Goal: Transaction & Acquisition: Purchase product/service

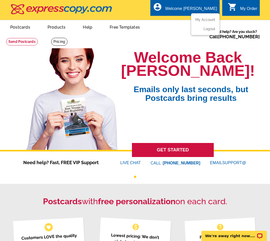
click at [205, 18] on ul "My Account Logout" at bounding box center [205, 24] width 29 height 22
click at [204, 19] on link "My Account" at bounding box center [204, 19] width 22 height 5
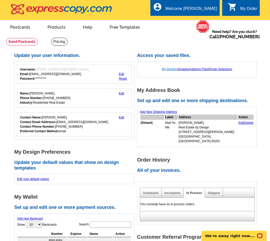
click at [168, 69] on link "My Designs" at bounding box center [170, 69] width 16 height 4
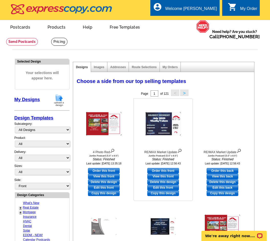
click at [159, 121] on img at bounding box center [163, 124] width 36 height 24
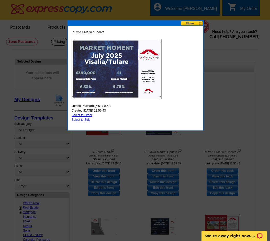
click at [88, 115] on link "Select to Order" at bounding box center [82, 115] width 21 height 4
select select "2"
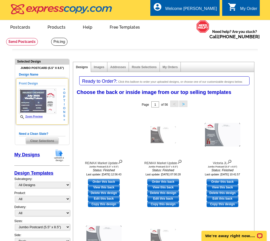
click at [33, 104] on img at bounding box center [37, 101] width 37 height 25
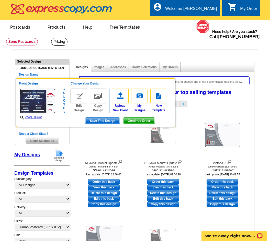
click at [81, 98] on img at bounding box center [79, 96] width 17 height 15
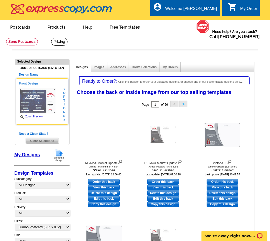
click at [35, 100] on img at bounding box center [37, 101] width 37 height 25
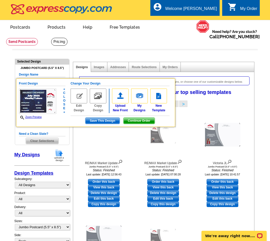
click at [79, 99] on img at bounding box center [79, 96] width 17 height 15
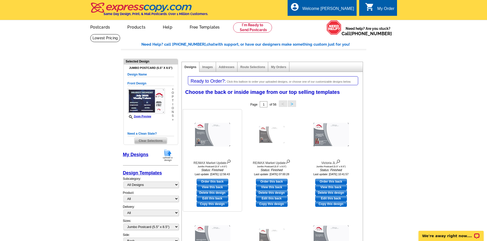
click at [212, 181] on link "Order this back" at bounding box center [212, 182] width 32 height 6
select select "front"
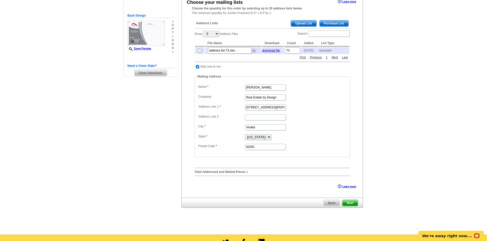
click at [346, 204] on span "Next" at bounding box center [349, 203] width 15 height 6
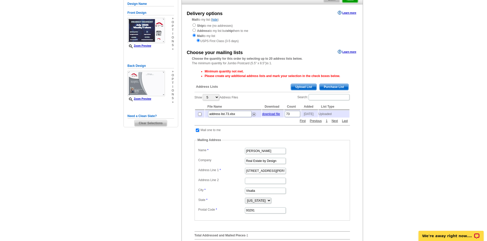
scroll to position [26, 0]
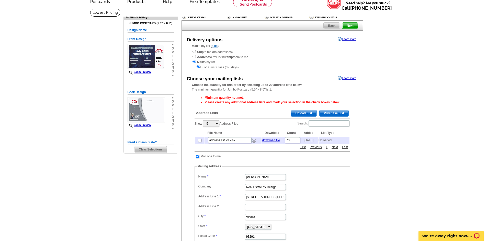
click at [192, 15] on div "Select Design" at bounding box center [203, 17] width 45 height 6
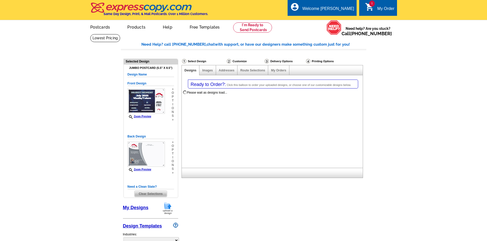
select select "1"
select select "2"
select select "785"
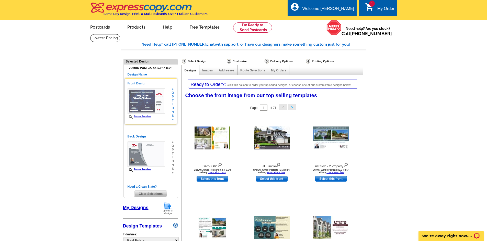
click at [137, 99] on img at bounding box center [145, 101] width 37 height 25
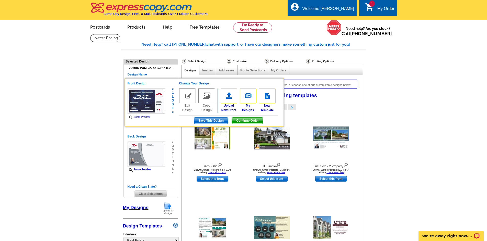
click at [184, 98] on img at bounding box center [187, 96] width 17 height 15
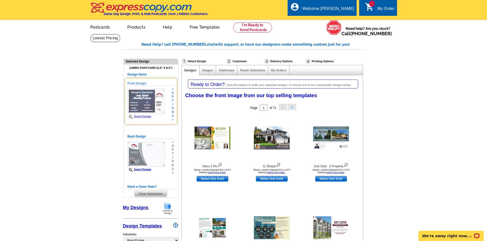
click at [132, 102] on img at bounding box center [145, 101] width 37 height 25
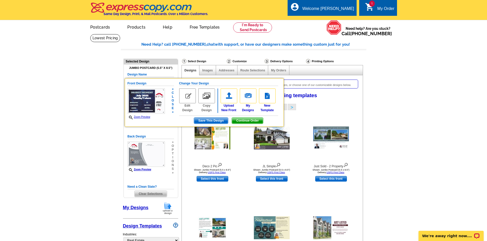
click at [247, 120] on span "Continue Order" at bounding box center [247, 121] width 31 height 6
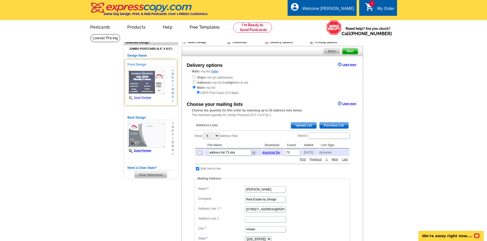
click at [144, 85] on img at bounding box center [145, 82] width 37 height 25
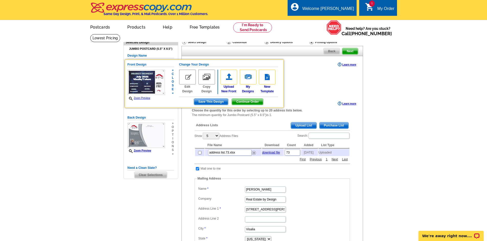
click at [186, 90] on link "Edit Design" at bounding box center [187, 82] width 17 height 24
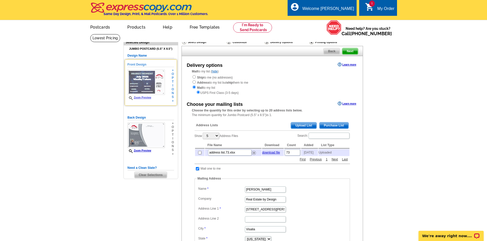
click at [136, 65] on h5 "Front Design" at bounding box center [150, 64] width 46 height 5
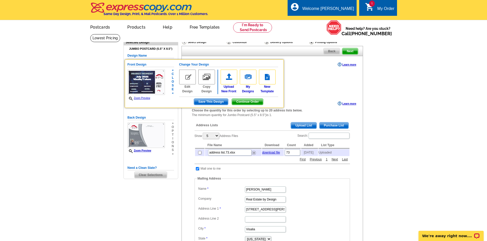
click at [241, 101] on span "Continue Order" at bounding box center [247, 102] width 31 height 6
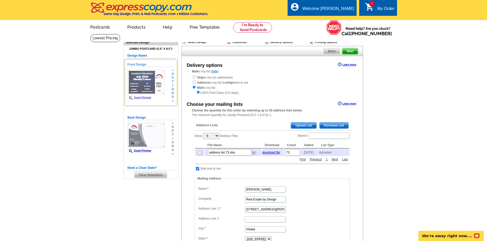
click at [144, 89] on img at bounding box center [145, 82] width 37 height 25
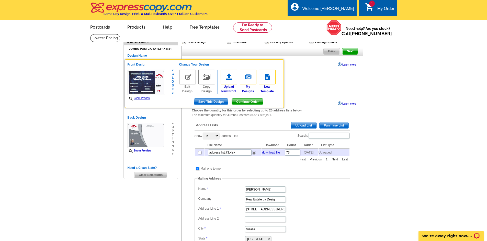
click at [189, 77] on img at bounding box center [187, 77] width 17 height 15
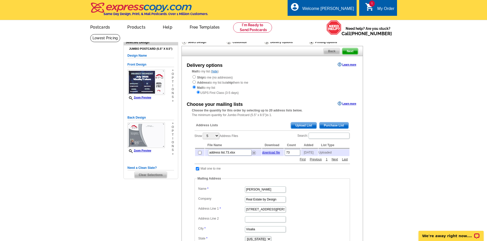
click at [333, 52] on span "Back" at bounding box center [331, 51] width 16 height 6
click at [351, 50] on span "Next" at bounding box center [349, 51] width 15 height 6
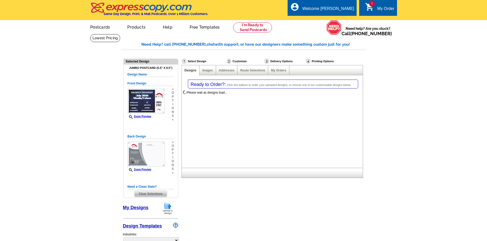
select select "1"
select select "2"
select select "785"
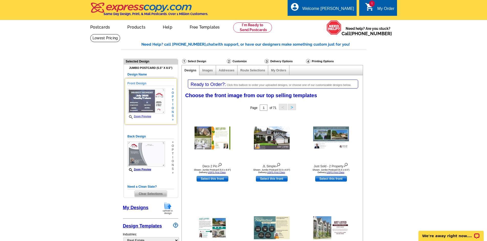
click at [142, 98] on img at bounding box center [145, 101] width 37 height 25
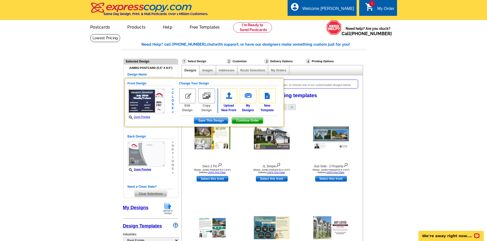
click at [191, 101] on img at bounding box center [187, 96] width 17 height 15
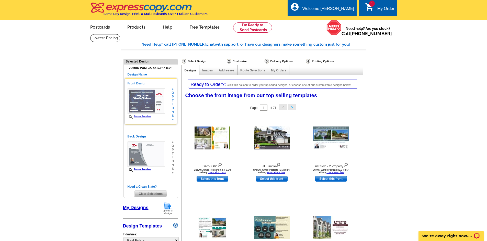
click at [142, 103] on img at bounding box center [145, 101] width 37 height 25
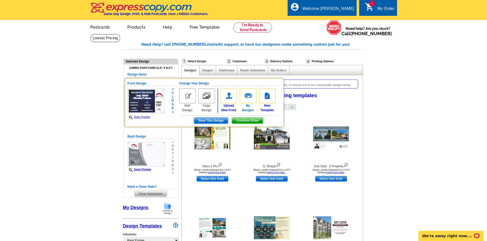
click at [244, 109] on link "My Designs" at bounding box center [248, 101] width 17 height 24
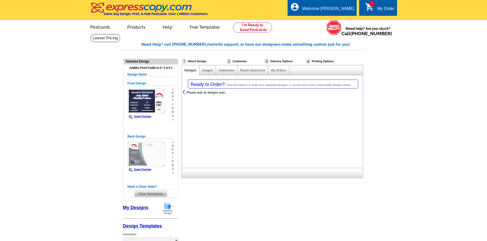
select select "1"
select select "2"
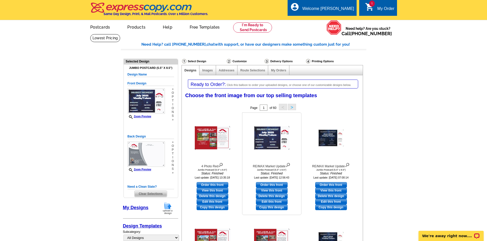
click at [273, 202] on link "Edit this front" at bounding box center [272, 202] width 32 height 6
select select "back"
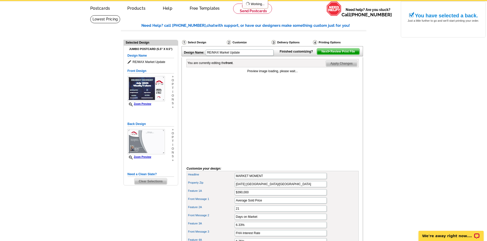
scroll to position [102, 0]
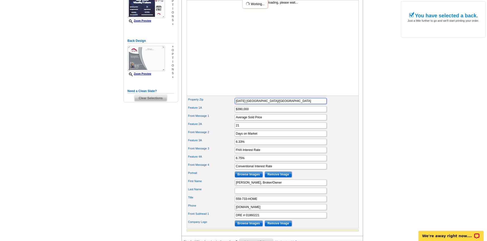
click at [240, 104] on input "[DATE] [GEOGRAPHIC_DATA]/[GEOGRAPHIC_DATA]" at bounding box center [280, 101] width 92 height 6
click at [240, 104] on input "July 2025 Visalia/Tulare" at bounding box center [280, 101] width 92 height 6
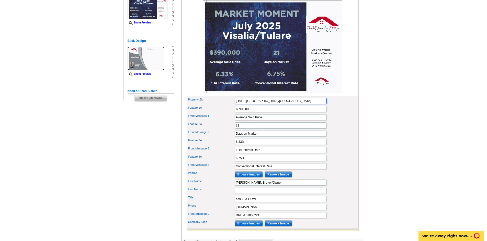
type input "August 2025 Visalia/Tulare"
type input "$405,000"
type input "24"
type input "6.125%"
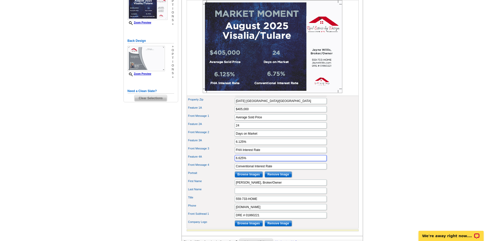
type input "6.625%"
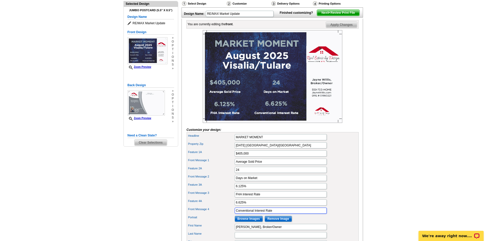
scroll to position [51, 0]
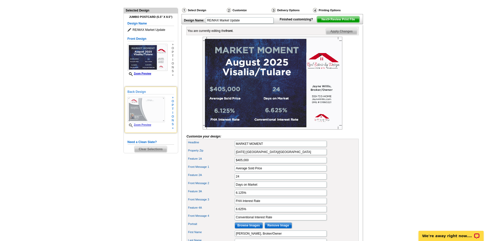
click at [138, 108] on img at bounding box center [145, 109] width 37 height 25
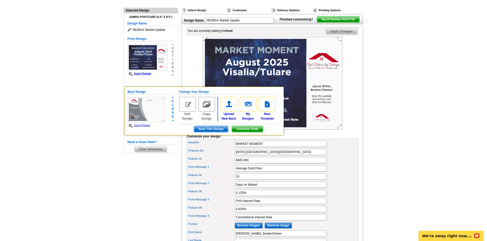
click at [241, 128] on span "Continue Order" at bounding box center [247, 129] width 31 height 6
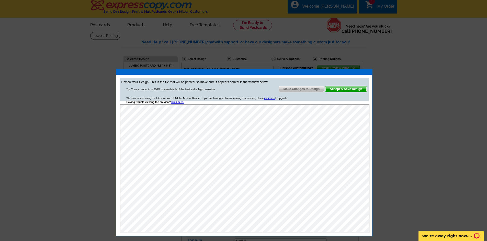
scroll to position [0, 0]
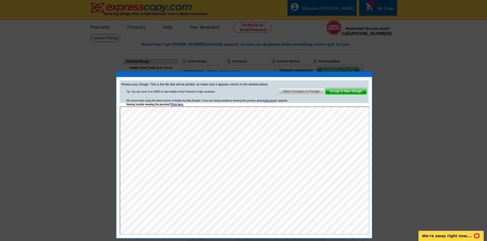
click at [346, 90] on span "Accept & Save Design" at bounding box center [345, 91] width 41 height 6
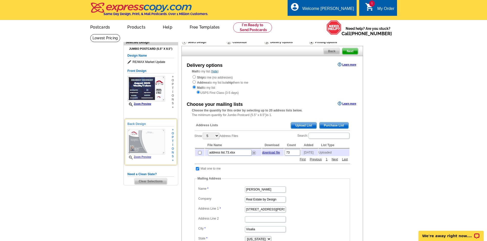
click at [138, 142] on img at bounding box center [145, 141] width 37 height 25
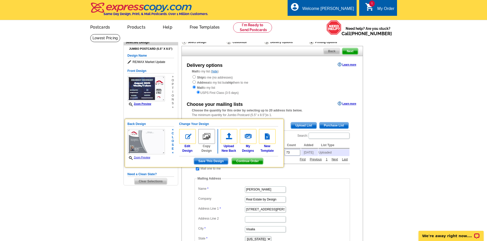
click at [143, 158] on link "Zoom Preview" at bounding box center [138, 157] width 23 height 3
click at [144, 158] on link "Zoom Preview" at bounding box center [138, 157] width 23 height 3
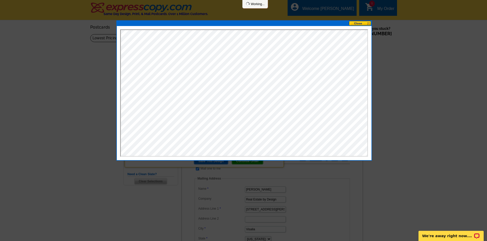
click at [358, 23] on button at bounding box center [360, 23] width 22 height 5
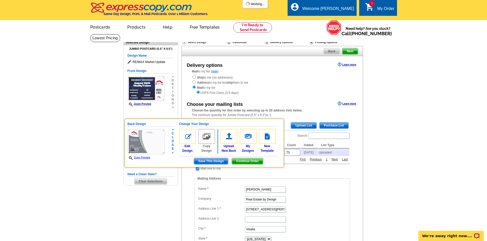
click at [143, 158] on link "Zoom Preview" at bounding box center [138, 157] width 23 height 3
click at [146, 141] on img at bounding box center [145, 141] width 37 height 25
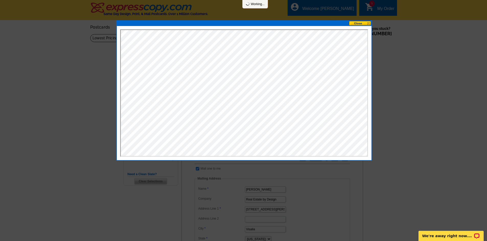
click at [358, 23] on button at bounding box center [360, 23] width 22 height 5
click at [356, 24] on button at bounding box center [360, 23] width 22 height 5
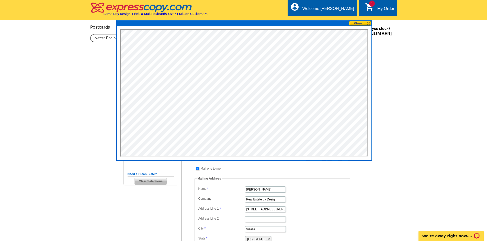
click at [356, 24] on button at bounding box center [360, 23] width 22 height 5
click at [356, 22] on button at bounding box center [360, 23] width 22 height 5
click at [368, 23] on button at bounding box center [360, 23] width 22 height 5
click at [14, 121] on main "Need Help? call 800-260-5887, chat with support, or have our designers make som…" at bounding box center [243, 185] width 487 height 303
click at [364, 22] on button at bounding box center [360, 23] width 22 height 5
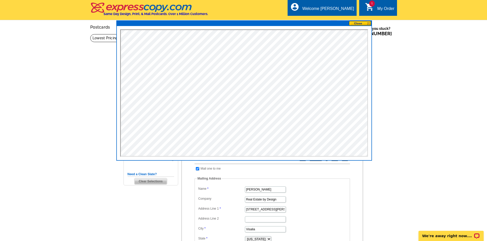
click at [367, 23] on button at bounding box center [360, 23] width 22 height 5
click at [424, 67] on main "Need Help? call 800-260-5887, chat with support, or have our designers make som…" at bounding box center [243, 185] width 487 height 303
click at [416, 91] on main "Need Help? call 800-260-5887, chat with support, or have our designers make som…" at bounding box center [243, 185] width 487 height 303
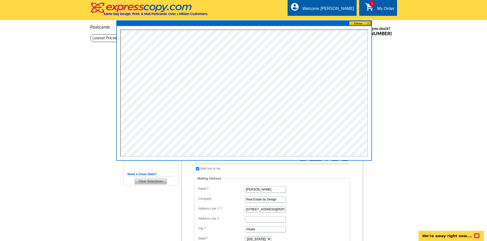
click at [353, 22] on button at bounding box center [360, 23] width 22 height 5
click at [367, 24] on button at bounding box center [360, 23] width 22 height 5
click at [58, 40] on main "Need Help? call 800-260-5887, chat with support, or have our designers make som…" at bounding box center [243, 185] width 487 height 303
click at [268, 14] on div "local_phone Same Day Design, Print, & Mail Postcards. Over 1 Million Customers.…" at bounding box center [243, 10] width 307 height 19
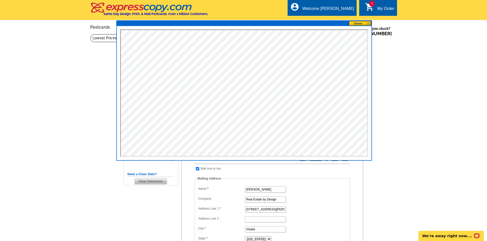
drag, startPoint x: 74, startPoint y: 137, endPoint x: 78, endPoint y: 124, distance: 13.4
click at [78, 124] on main "Need Help? call 800-260-5887, chat with support, or have our designers make som…" at bounding box center [243, 185] width 487 height 303
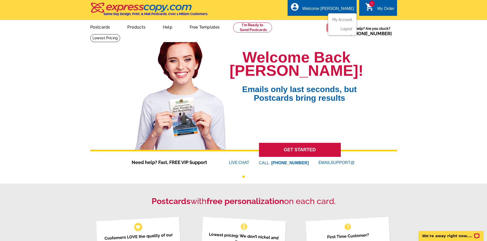
click at [333, 8] on div "Welcome [PERSON_NAME]" at bounding box center [328, 9] width 52 height 7
click at [342, 19] on link "My Account" at bounding box center [341, 19] width 22 height 5
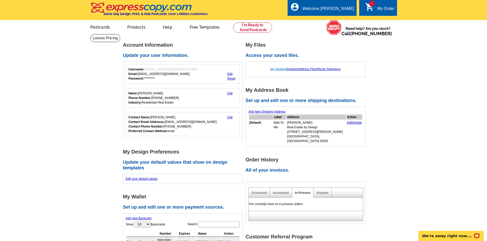
click at [273, 70] on link "My Designs" at bounding box center [278, 69] width 16 height 4
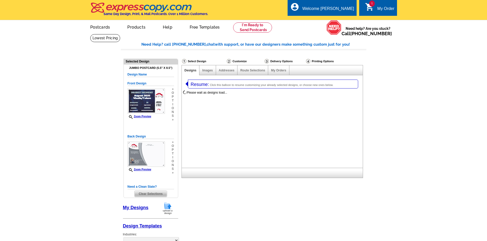
select select "1"
select select "2"
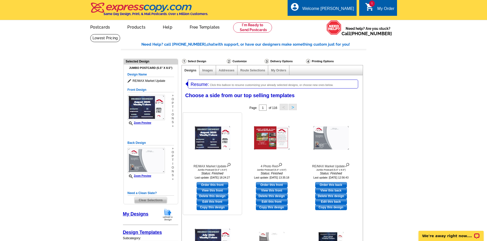
click at [211, 183] on link "Order this front" at bounding box center [212, 185] width 32 height 6
select select "back"
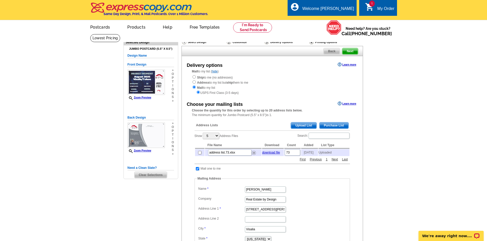
click at [300, 125] on span "Upload List" at bounding box center [303, 126] width 25 height 6
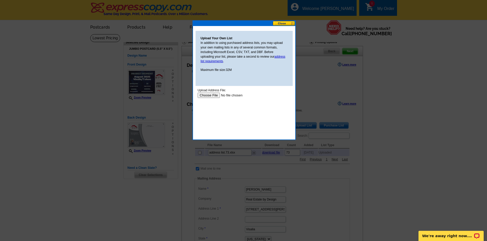
click at [212, 96] on input "file" at bounding box center [229, 95] width 65 height 5
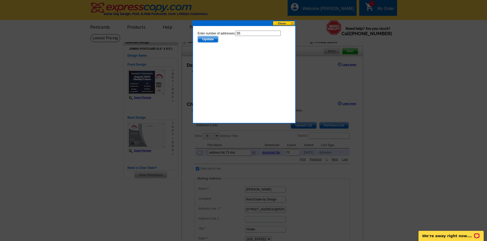
click at [209, 37] on span "Update" at bounding box center [207, 39] width 20 height 6
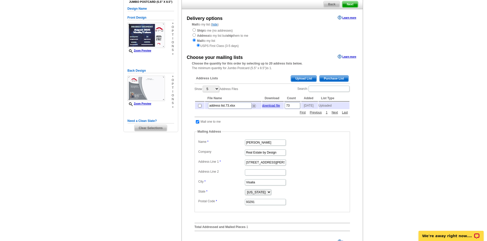
scroll to position [51, 0]
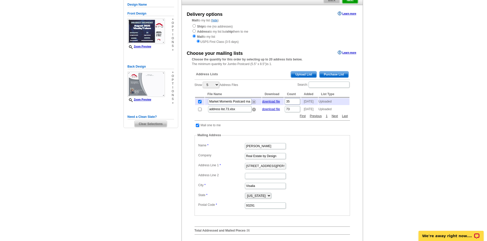
click at [253, 112] on img at bounding box center [254, 110] width 4 height 4
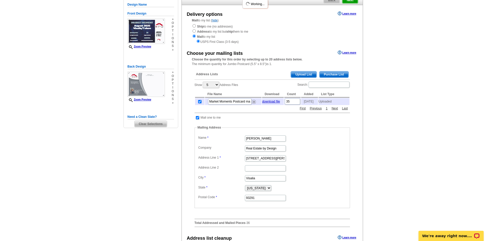
click at [246, 124] on dt at bounding box center [269, 123] width 150 height 5
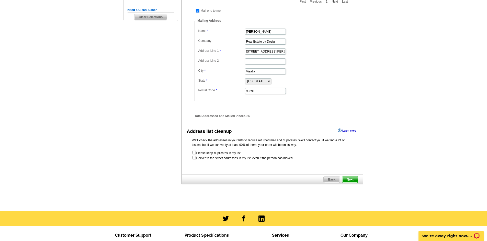
scroll to position [179, 0]
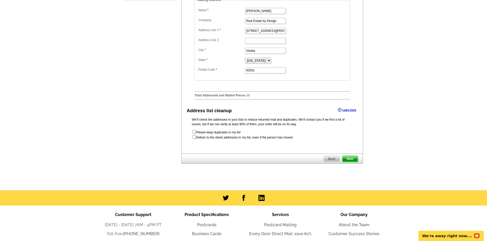
click at [350, 161] on span "Next" at bounding box center [349, 159] width 15 height 6
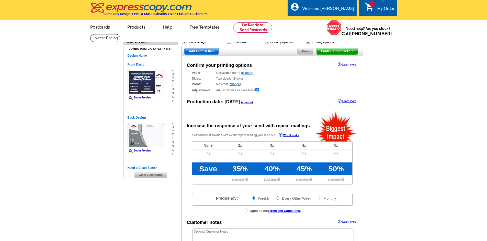
radio input "false"
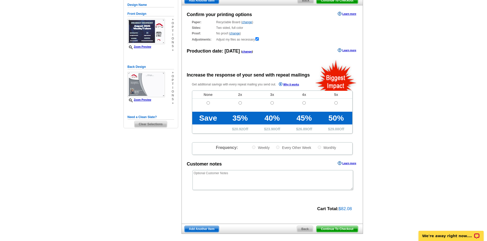
scroll to position [51, 0]
click at [208, 103] on input "radio" at bounding box center [207, 102] width 3 height 3
radio input "true"
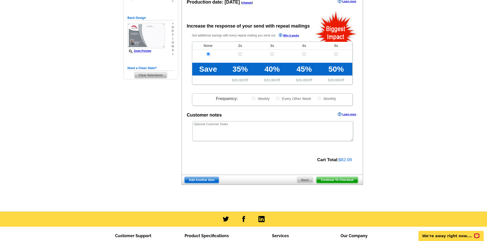
scroll to position [102, 0]
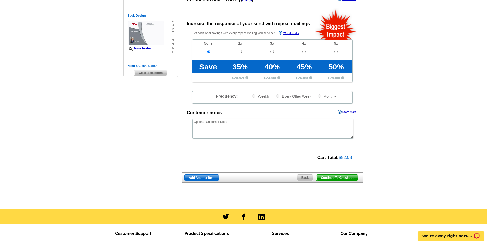
click at [337, 177] on span "Continue To Checkout" at bounding box center [336, 178] width 41 height 6
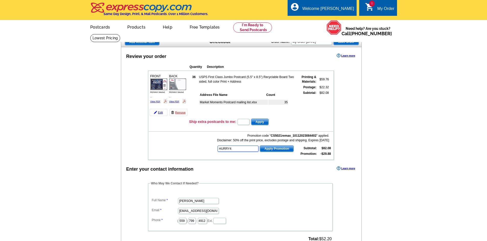
type input "HURRY40"
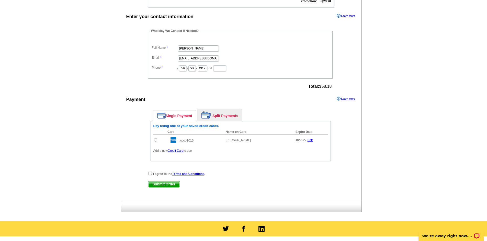
scroll to position [153, 0]
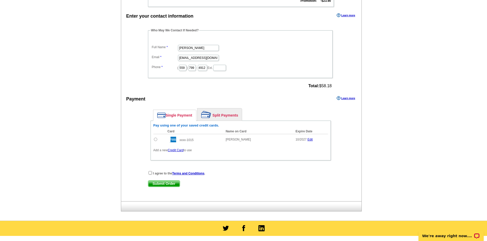
click at [156, 140] on input "radio" at bounding box center [155, 139] width 3 height 3
radio input "true"
click at [150, 174] on input "checkbox" at bounding box center [149, 172] width 3 height 3
checkbox input "true"
click at [159, 184] on span "Submit Order" at bounding box center [163, 184] width 31 height 6
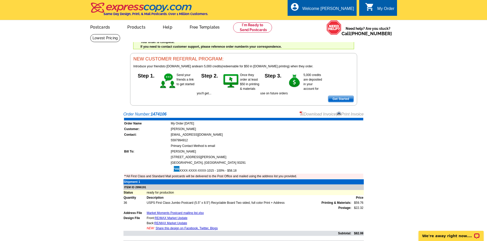
click at [353, 115] on link "Print Invoice" at bounding box center [350, 114] width 27 height 4
